Goal: Task Accomplishment & Management: Use online tool/utility

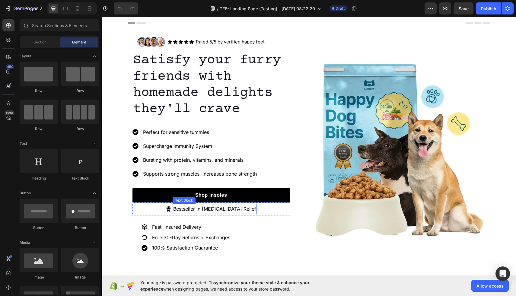
click at [219, 210] on p "Bestseller In [MEDICAL_DATA] Relief" at bounding box center [214, 209] width 83 height 9
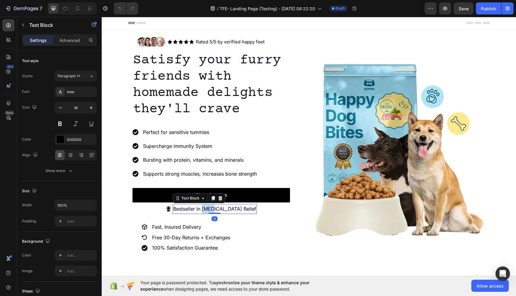
click at [219, 210] on p "Bestseller In [MEDICAL_DATA] Relief" at bounding box center [214, 209] width 83 height 9
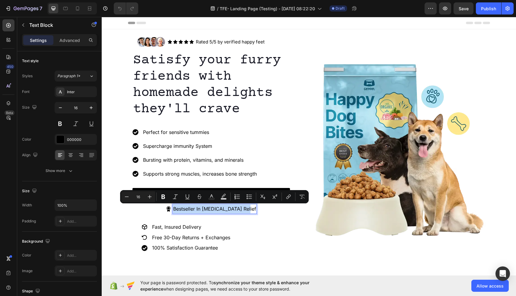
click at [221, 210] on p "Bestseller In [MEDICAL_DATA] Relief" at bounding box center [214, 209] width 83 height 9
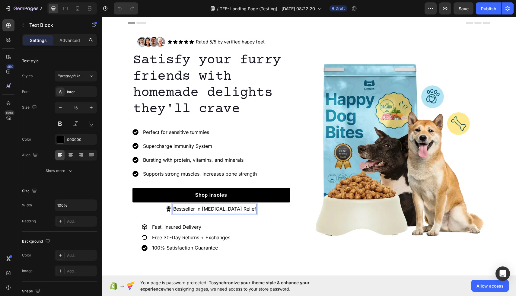
click at [222, 208] on p "Bestseller In [MEDICAL_DATA] Relief" at bounding box center [214, 209] width 83 height 9
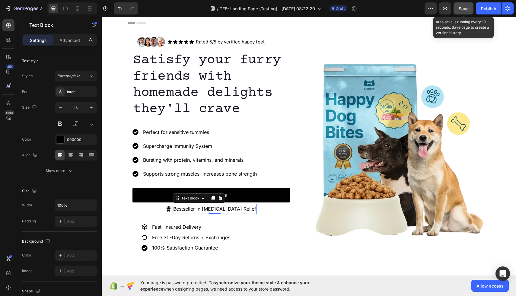
click at [466, 2] on button "Save" at bounding box center [463, 8] width 20 height 12
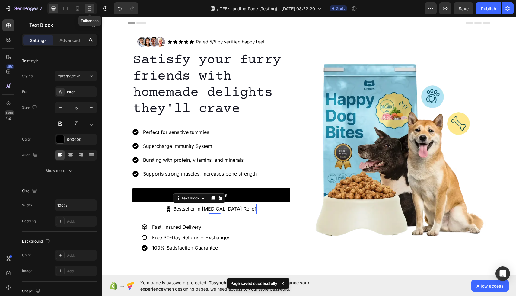
click at [91, 9] on icon at bounding box center [90, 8] width 6 height 6
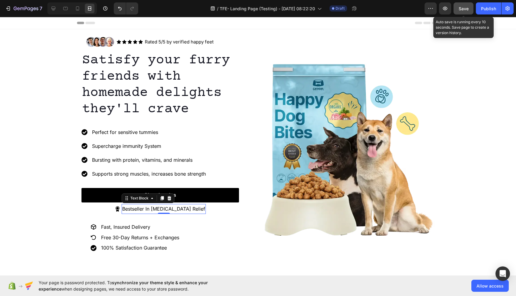
click at [466, 8] on span "Save" at bounding box center [464, 8] width 10 height 5
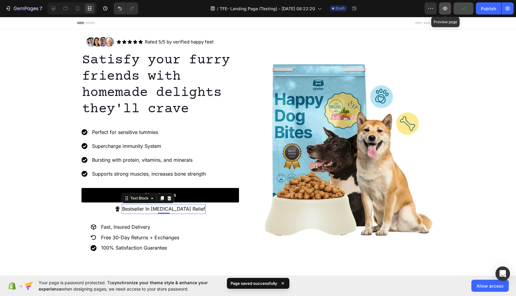
click at [447, 10] on icon "button" at bounding box center [445, 8] width 6 height 6
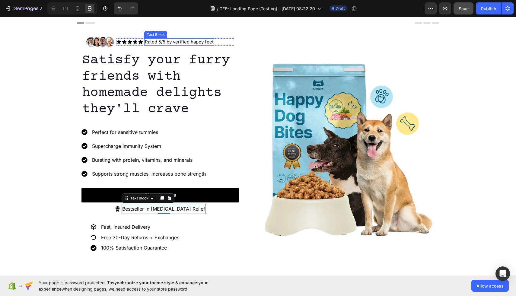
click at [172, 43] on p "Rated 5/5 by verified happy feet" at bounding box center [179, 42] width 69 height 6
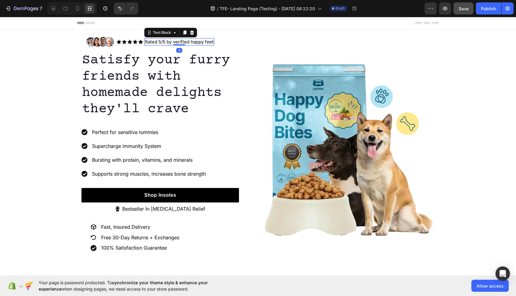
click at [188, 42] on p "Rated 5/5 by verified happy feet" at bounding box center [179, 42] width 69 height 6
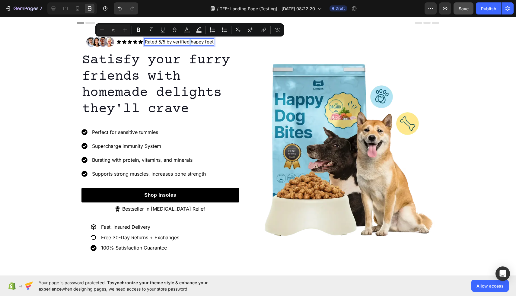
click at [189, 42] on p "Rated 5/5 by verified happy feet" at bounding box center [179, 42] width 69 height 6
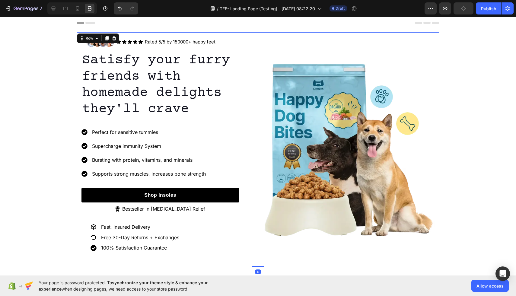
click at [301, 38] on div "Image" at bounding box center [349, 149] width 172 height 235
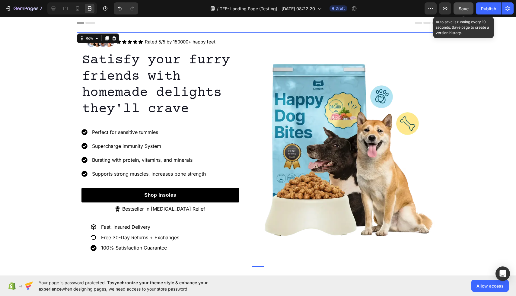
click at [463, 10] on span "Save" at bounding box center [464, 8] width 10 height 5
click at [449, 11] on button "button" at bounding box center [445, 8] width 12 height 12
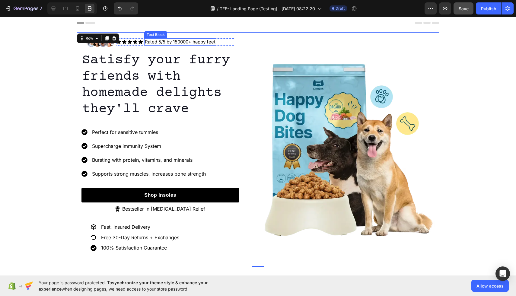
click at [184, 43] on p "Rated 5/5 by 150000+ happy feet" at bounding box center [180, 42] width 71 height 6
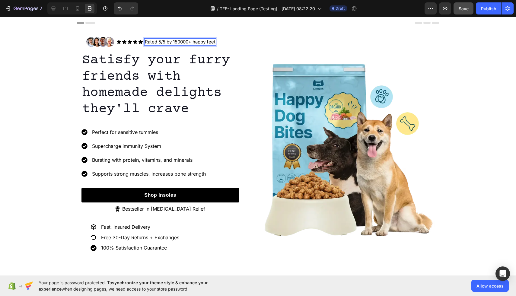
click at [192, 42] on p "Rated 5/5 by 150000+ happy feet" at bounding box center [180, 42] width 71 height 6
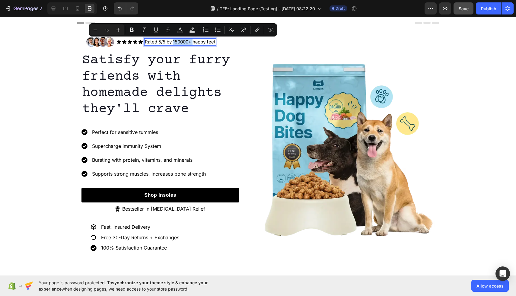
drag, startPoint x: 192, startPoint y: 42, endPoint x: 178, endPoint y: 42, distance: 13.6
click at [178, 42] on p "Rated 5/5 by 150000+ happy feet" at bounding box center [180, 42] width 71 height 6
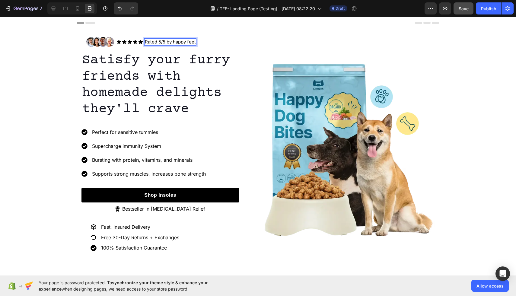
click at [195, 43] on p "Rated 5/5 by happy feet" at bounding box center [170, 42] width 51 height 6
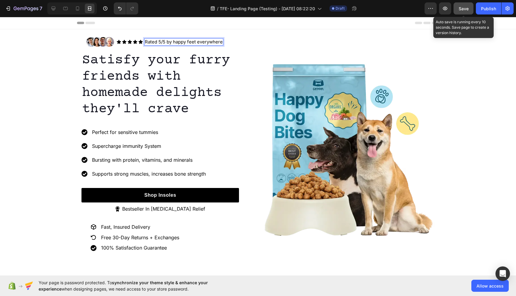
click at [463, 9] on span "Save" at bounding box center [464, 8] width 10 height 5
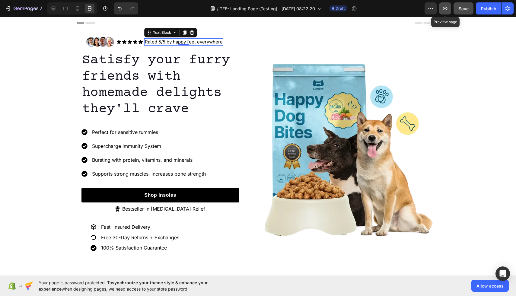
click at [445, 12] on button "button" at bounding box center [445, 8] width 12 height 12
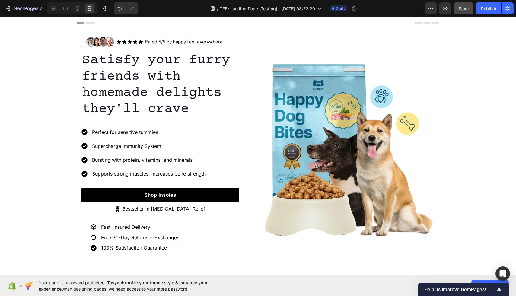
click at [203, 41] on p "Rated 5/5 by happy feet everywhere" at bounding box center [184, 42] width 78 height 6
click at [221, 40] on p "Rated 5/5 by happy feet everywhere" at bounding box center [184, 42] width 78 height 6
drag, startPoint x: 221, startPoint y: 40, endPoint x: 169, endPoint y: 41, distance: 52.2
click at [169, 40] on p "Rated 5/5 by happy feet everywhere" at bounding box center [184, 42] width 78 height 6
click at [170, 42] on p "Rated 5/5 by happy feet everywhere" at bounding box center [184, 42] width 78 height 6
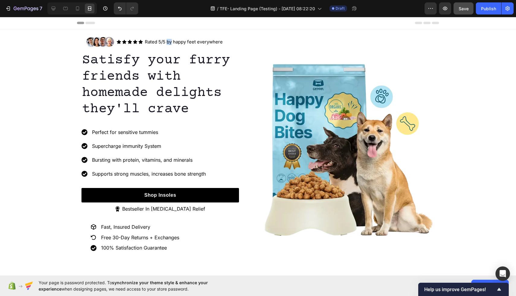
click at [170, 42] on p "Rated 5/5 by happy feet everywhere" at bounding box center [184, 42] width 78 height 6
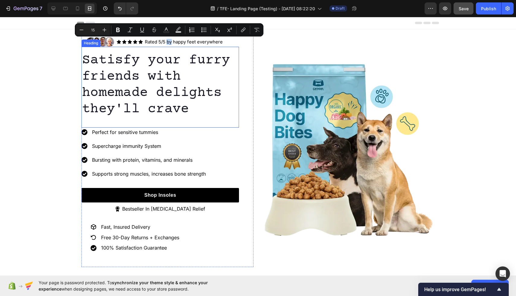
click at [229, 55] on p "Satisfy your furry friends with homemade delights they'll crave" at bounding box center [160, 84] width 156 height 65
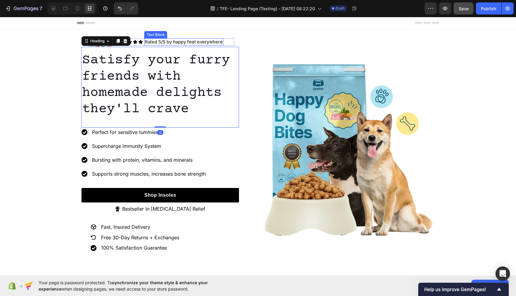
click at [163, 42] on p "Rated 5/5 by happy feet everywhere" at bounding box center [184, 42] width 78 height 6
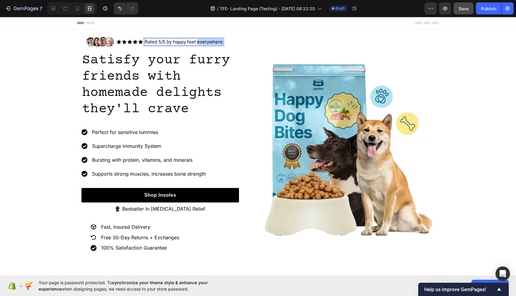
click at [210, 42] on p "Rated 5/5 by happy feet everywhere" at bounding box center [184, 42] width 78 height 6
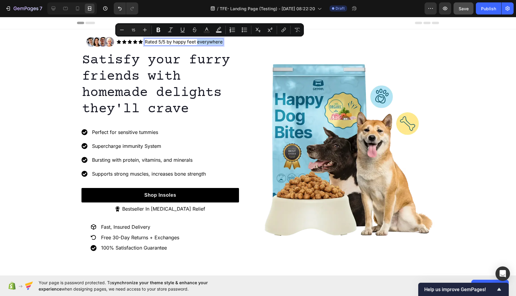
click at [215, 42] on p "Rated 5/5 by happy feet everywhere" at bounding box center [184, 42] width 78 height 6
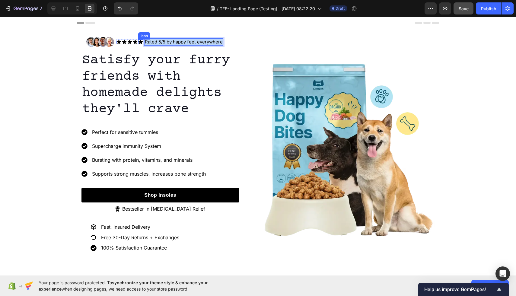
drag, startPoint x: 222, startPoint y: 42, endPoint x: 139, endPoint y: 44, distance: 83.0
click at [139, 43] on div "Icon Icon Icon Icon Icon Icon List Rated 5/5 by happy feet everywhere Text Bloc…" at bounding box center [175, 41] width 118 height 7
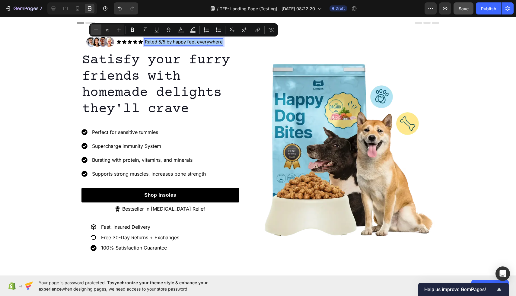
click at [95, 29] on icon "Editor contextual toolbar" at bounding box center [96, 30] width 6 height 6
type input "14"
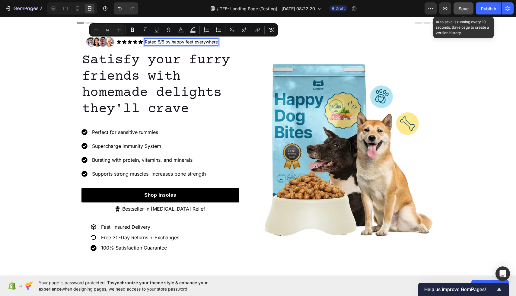
click at [457, 9] on button "Save" at bounding box center [463, 8] width 20 height 12
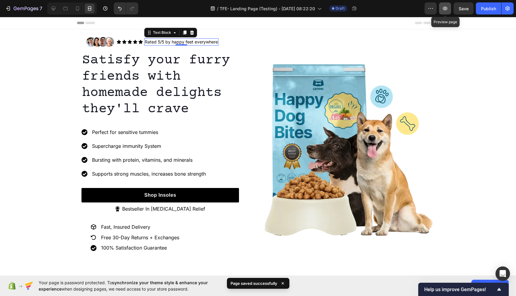
click at [445, 10] on icon "button" at bounding box center [445, 9] width 5 height 4
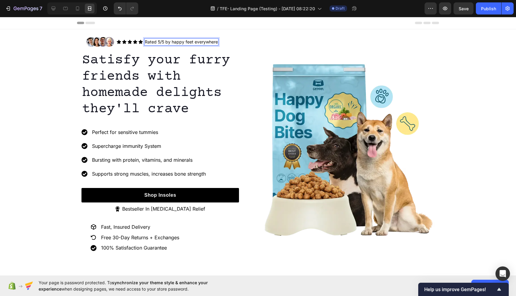
click at [195, 41] on span "Rated 5/5 by happy feet everywhere" at bounding box center [181, 41] width 73 height 5
drag, startPoint x: 194, startPoint y: 43, endPoint x: 219, endPoint y: 42, distance: 24.7
click at [219, 42] on div "Icon Icon Icon Icon Icon Icon List Rated 5/5 by happy feet everywhere Text Bloc…" at bounding box center [175, 41] width 118 height 7
click at [171, 43] on span "Rated 5/5 by happy feet" at bounding box center [169, 41] width 49 height 5
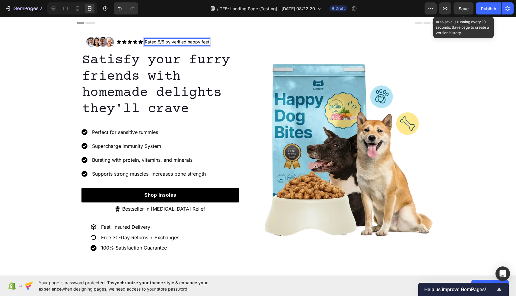
click at [465, 8] on span "Save" at bounding box center [464, 8] width 10 height 5
click at [462, 10] on span "Save" at bounding box center [464, 8] width 10 height 5
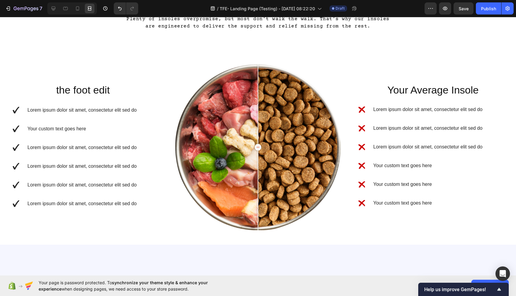
scroll to position [879, 0]
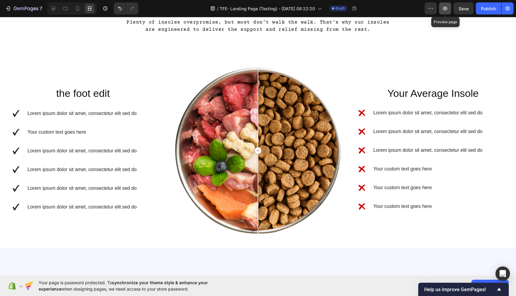
click at [444, 12] on button "button" at bounding box center [445, 8] width 12 height 12
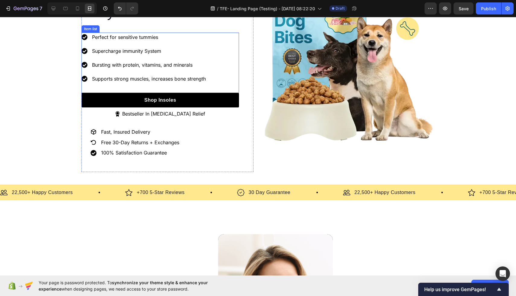
scroll to position [176, 0]
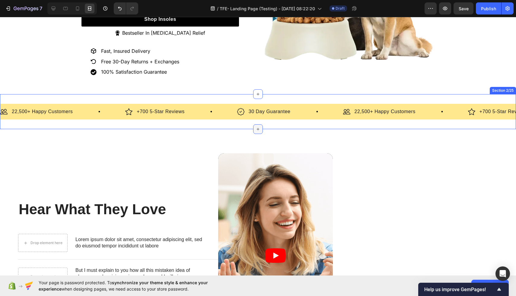
click at [258, 131] on icon at bounding box center [258, 129] width 5 height 5
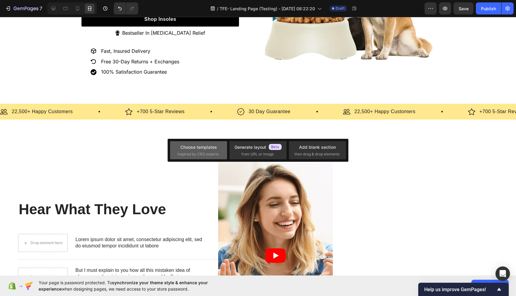
click at [215, 150] on div "Choose templates inspired by CRO experts" at bounding box center [198, 150] width 42 height 13
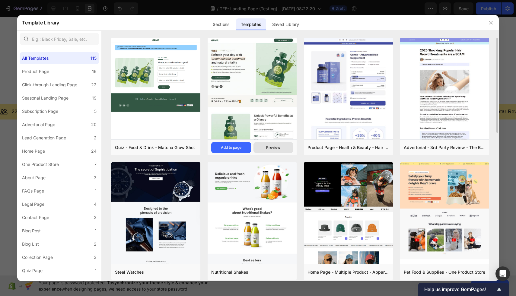
click at [277, 148] on div "Preview" at bounding box center [273, 147] width 14 height 5
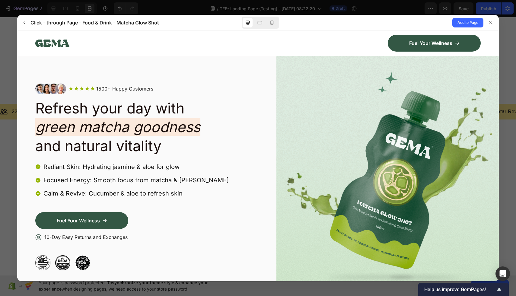
scroll to position [11, 0]
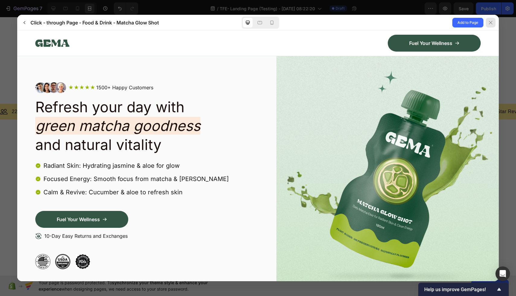
click at [488, 22] on icon at bounding box center [490, 22] width 5 height 5
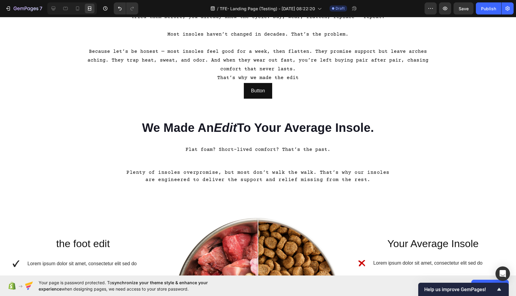
scroll to position [719, 0]
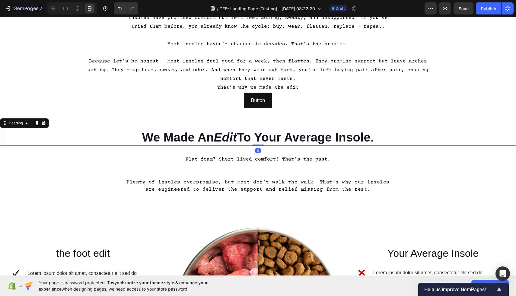
click at [265, 138] on h2 "We Made An Edit To Your Average Insole." at bounding box center [258, 137] width 516 height 17
click at [37, 123] on icon at bounding box center [36, 123] width 3 height 4
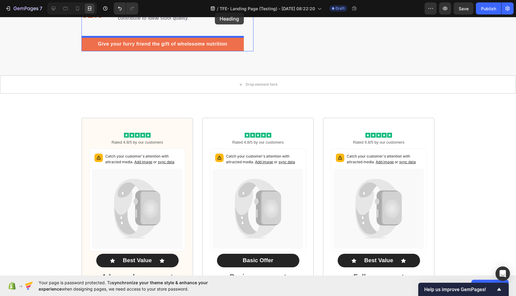
scroll to position [1755, 0]
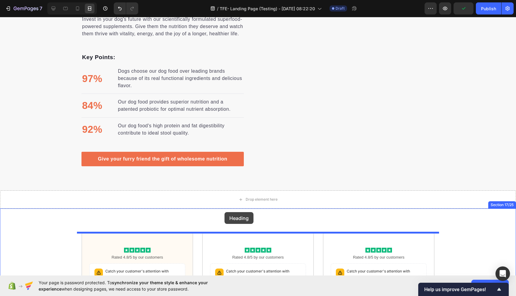
drag, startPoint x: 127, startPoint y: 158, endPoint x: 224, endPoint y: 212, distance: 111.9
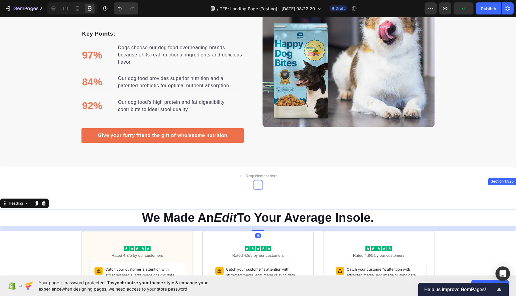
scroll to position [1784, 0]
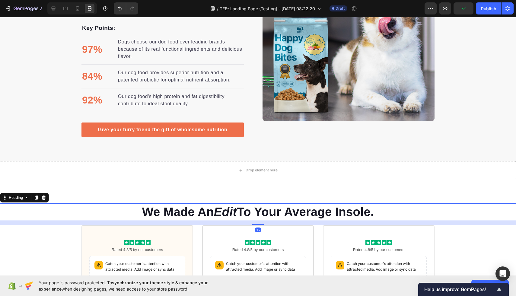
click at [366, 216] on h2 "We Made An Edit To Your Average Insole." at bounding box center [258, 211] width 516 height 17
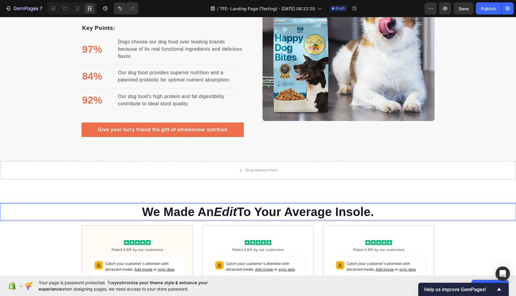
click at [366, 216] on p "We Made An Edit To Your Average Insole." at bounding box center [258, 212] width 515 height 16
drag, startPoint x: 373, startPoint y: 212, endPoint x: 237, endPoint y: 217, distance: 135.9
click at [237, 217] on p "We Made An Edit To Your Average Insole." at bounding box center [258, 212] width 515 height 16
drag, startPoint x: 376, startPoint y: 214, endPoint x: 161, endPoint y: 215, distance: 215.1
click at [161, 215] on p "We Made An Edit To Your Average Insole." at bounding box center [258, 212] width 515 height 16
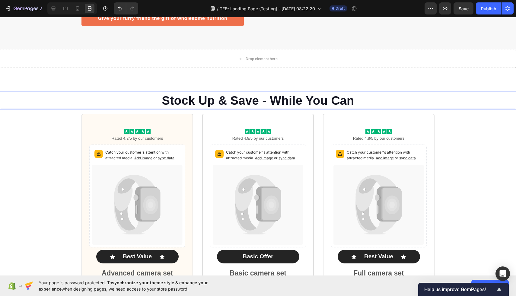
scroll to position [1898, 0]
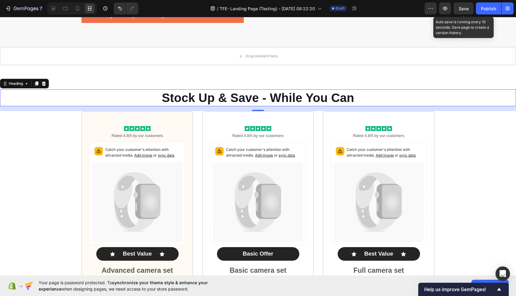
click at [461, 10] on span "Save" at bounding box center [464, 8] width 10 height 5
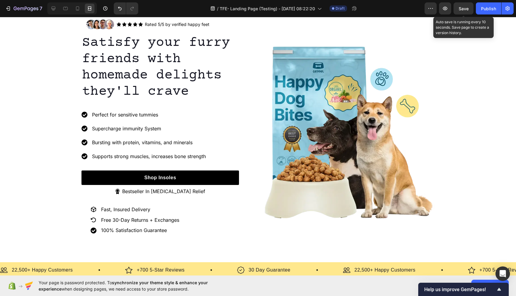
scroll to position [0, 0]
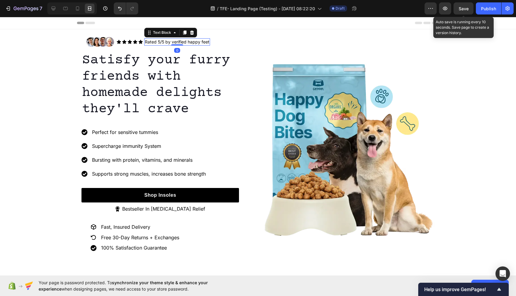
click at [209, 40] on span "Rated 5/5 by verified happy feet" at bounding box center [177, 41] width 65 height 5
click at [50, 6] on icon at bounding box center [53, 8] width 6 height 6
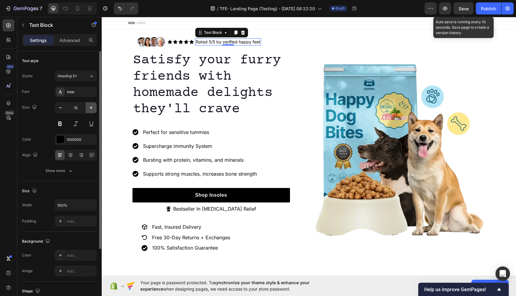
click at [92, 107] on icon "button" at bounding box center [91, 107] width 3 height 3
type input "16"
click at [464, 10] on span "Save" at bounding box center [464, 8] width 10 height 5
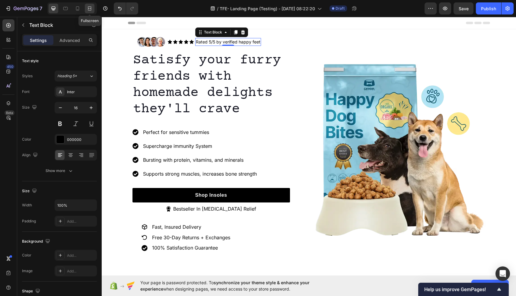
click at [90, 9] on icon at bounding box center [90, 8] width 6 height 6
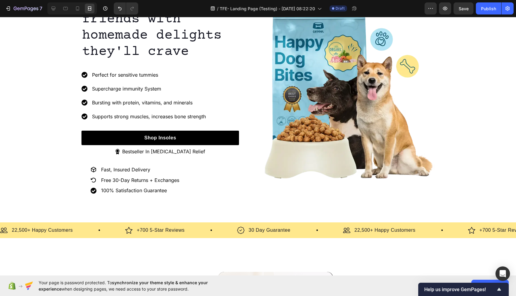
scroll to position [59, 0]
